Goal: Transaction & Acquisition: Book appointment/travel/reservation

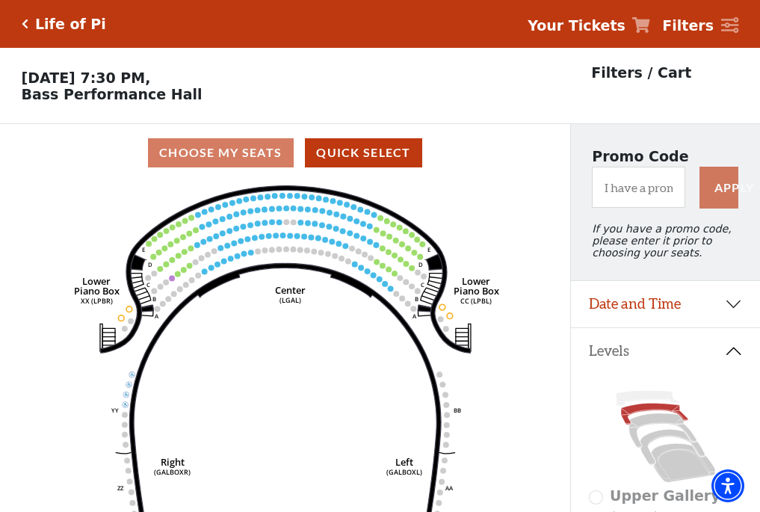
scroll to position [70, 0]
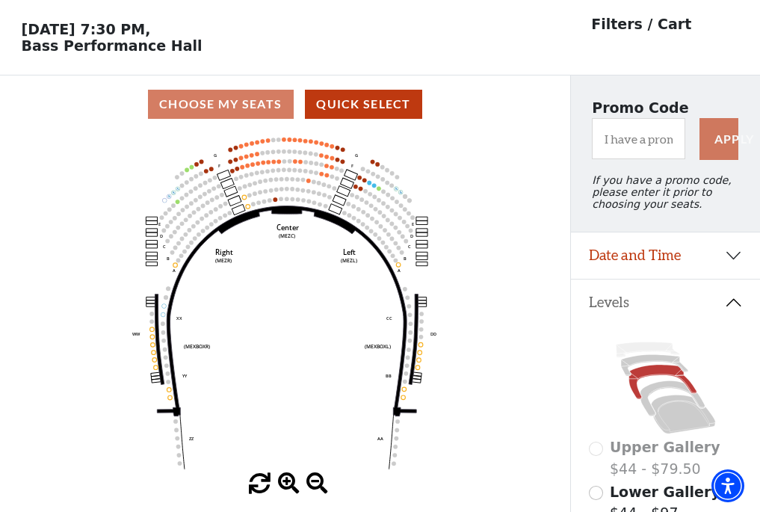
scroll to position [70, 0]
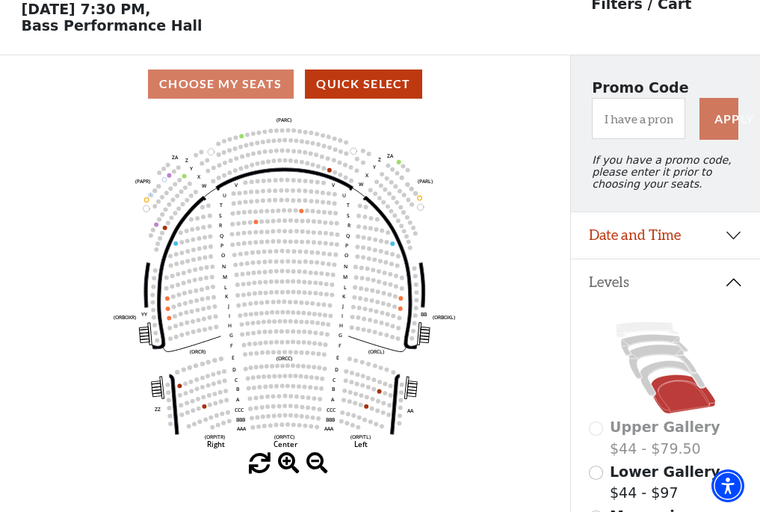
scroll to position [70, 0]
